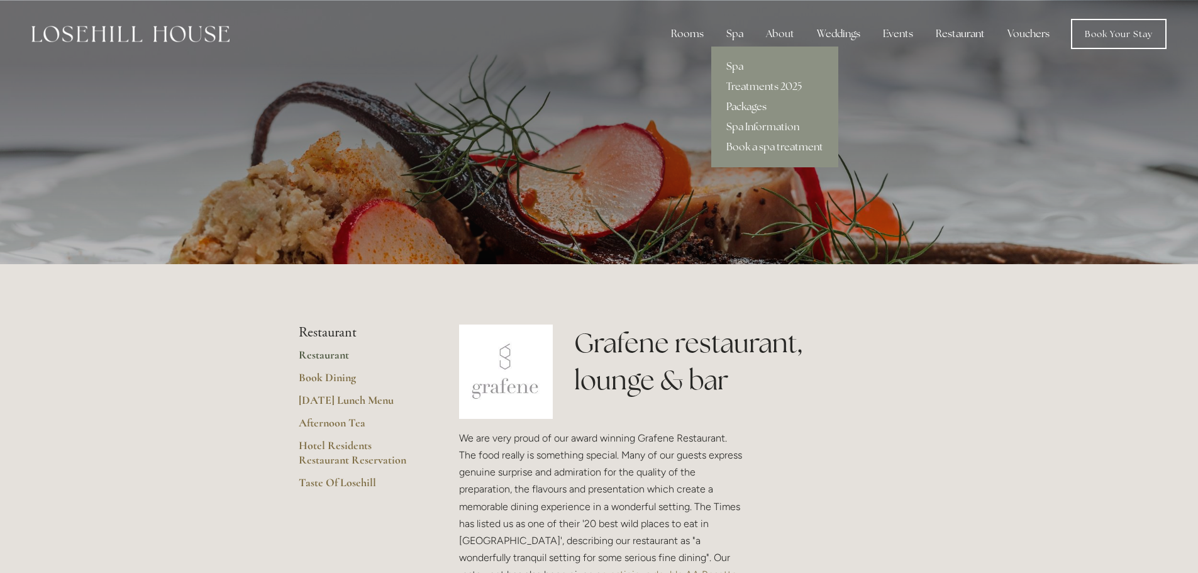
click at [745, 108] on link "Packages" at bounding box center [774, 107] width 127 height 20
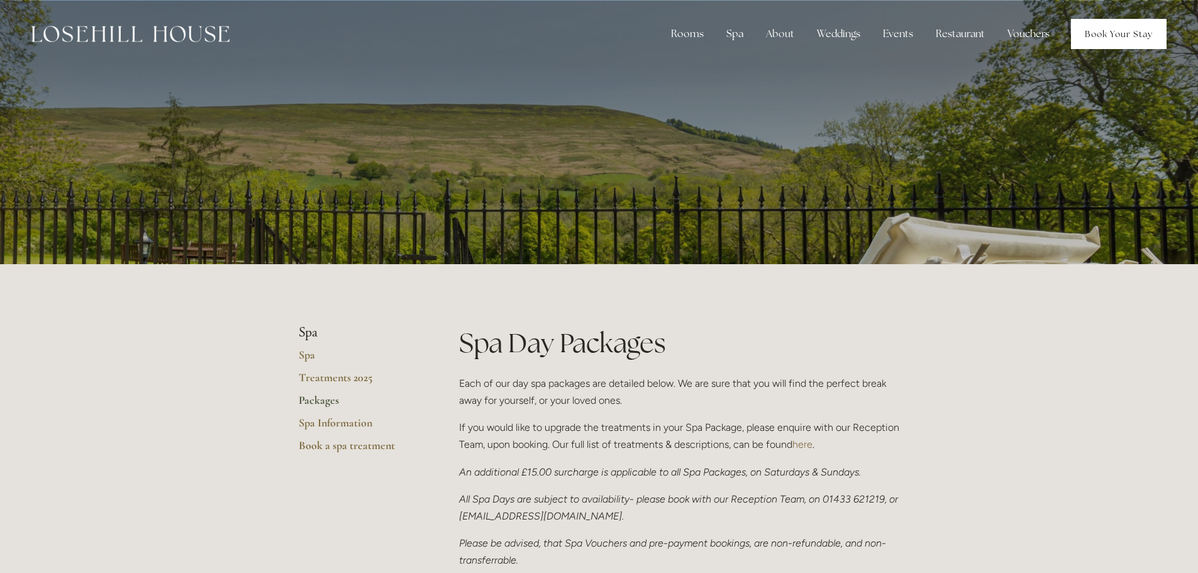
click at [1100, 27] on link "Book Your Stay" at bounding box center [1119, 34] width 96 height 30
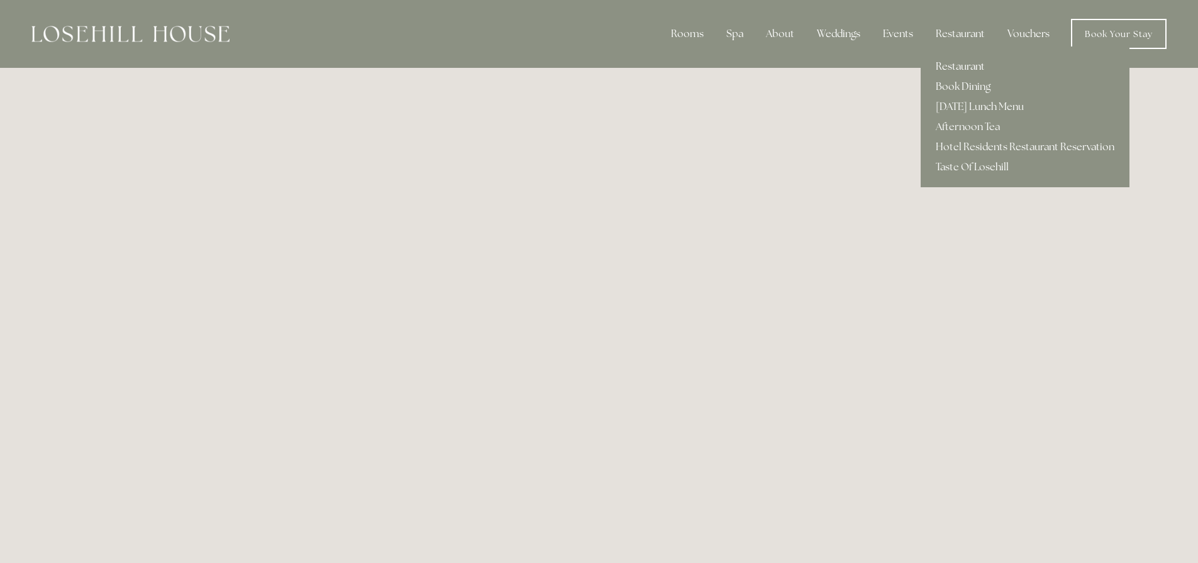
click at [960, 66] on link "Restaurant" at bounding box center [1025, 67] width 209 height 20
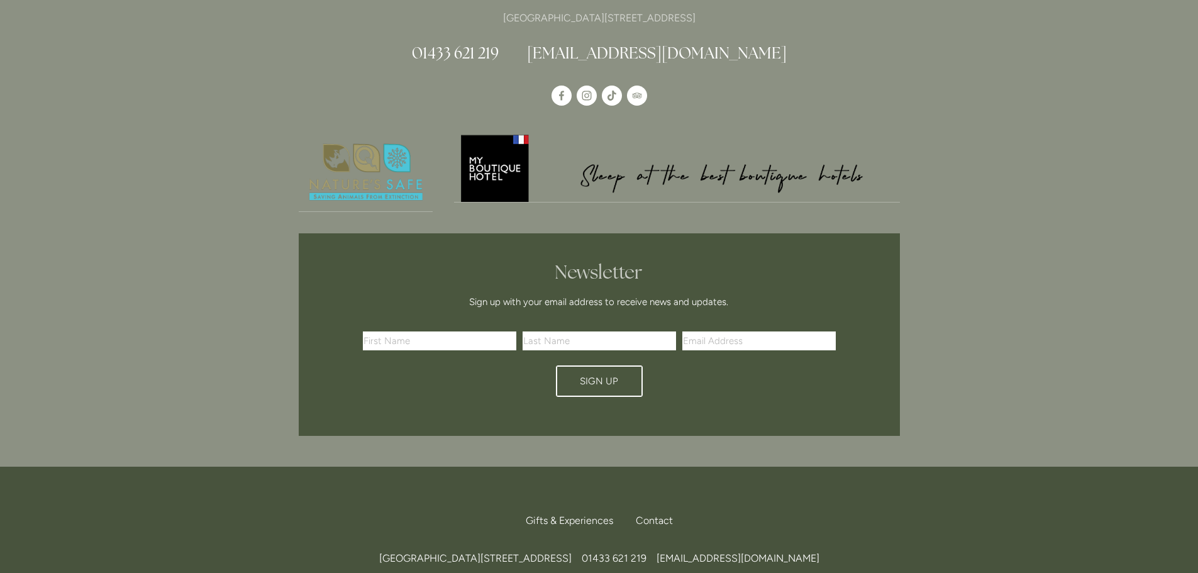
scroll to position [4087, 0]
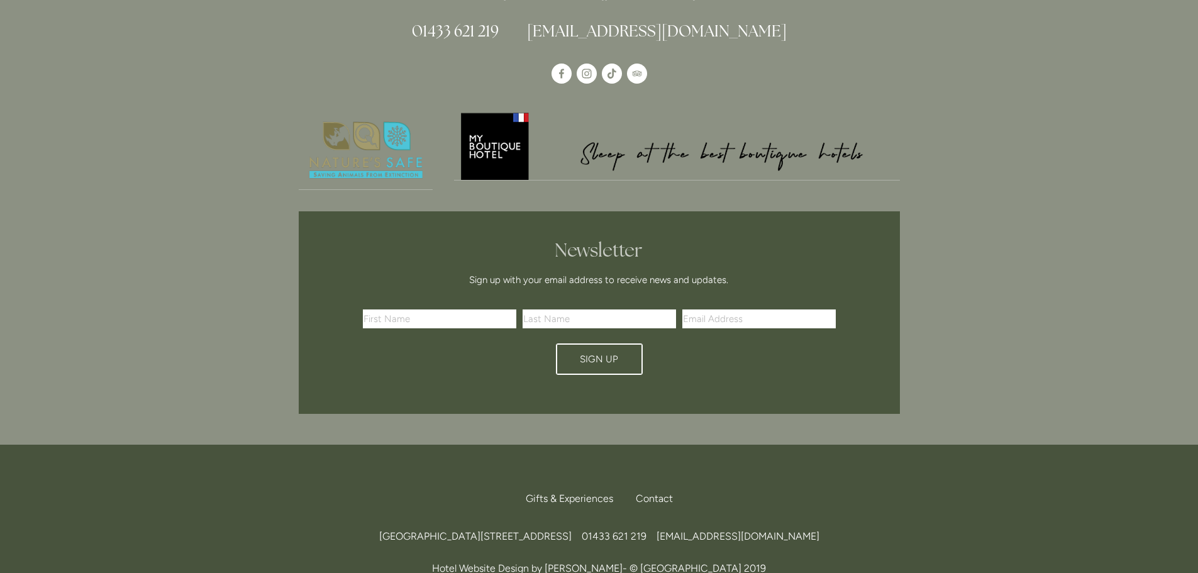
drag, startPoint x: 566, startPoint y: 485, endPoint x: 602, endPoint y: 484, distance: 36.5
click at [572, 530] on span "[GEOGRAPHIC_DATA][STREET_ADDRESS]" at bounding box center [475, 536] width 192 height 12
copy span "S33 6AF"
